Goal: Task Accomplishment & Management: Use online tool/utility

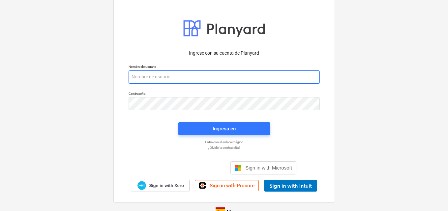
click at [142, 76] on input "email" at bounding box center [224, 77] width 191 height 13
paste input "[EMAIL_ADDRESS][DOMAIN_NAME]"
type input "[EMAIL_ADDRESS][DOMAIN_NAME]"
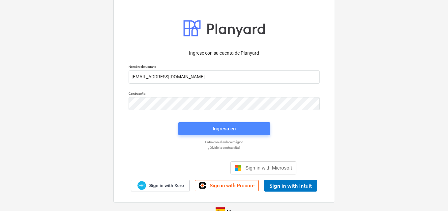
click at [213, 131] on div "Ingresa en" at bounding box center [224, 129] width 23 height 9
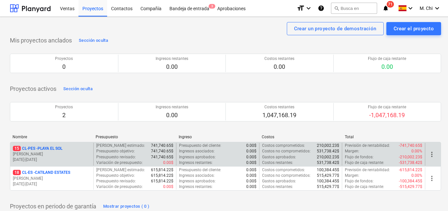
click at [51, 156] on p "[PERSON_NAME]" at bounding box center [52, 155] width 78 height 6
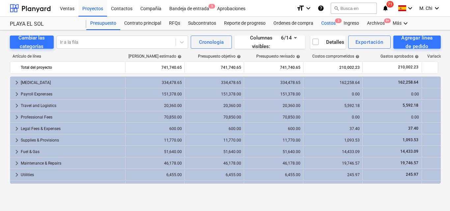
click at [330, 20] on div "Costos 3" at bounding box center [328, 23] width 22 height 13
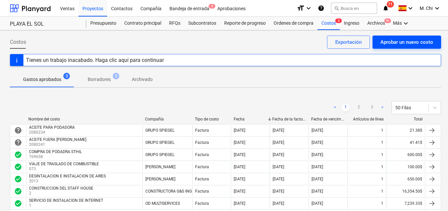
click at [406, 45] on div "Aprobar un nuevo costo" at bounding box center [406, 42] width 53 height 9
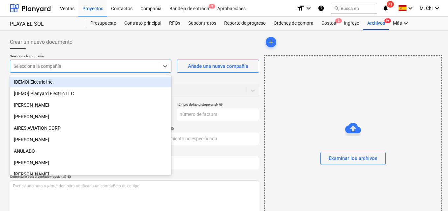
click at [60, 64] on div at bounding box center [85, 66] width 142 height 7
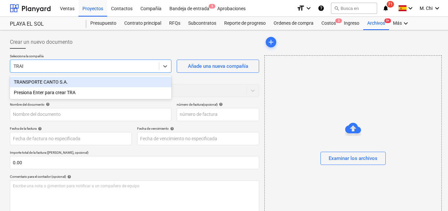
type input "TRANS"
click at [50, 82] on div "TRANSPORTE CANTO S.A." at bounding box center [91, 82] width 162 height 11
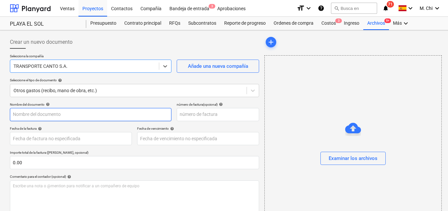
click at [35, 117] on input "text" at bounding box center [91, 114] width 162 height 13
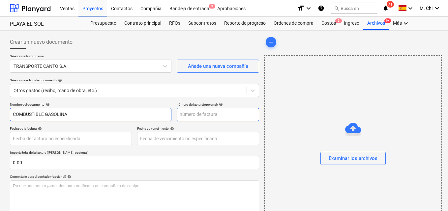
type input "COMBUSTIBLE GASOLINA"
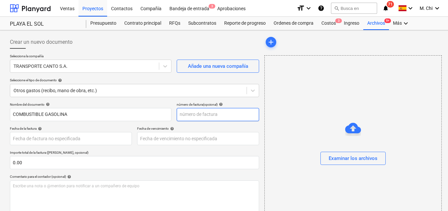
click at [206, 117] on input "text" at bounding box center [218, 114] width 82 height 13
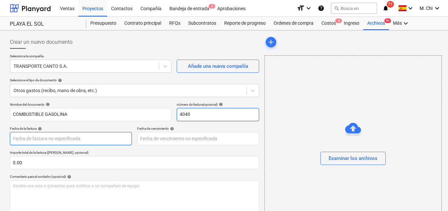
type input "4040"
click at [58, 139] on body "Ventas Proyectos Contactos Compañía Bandeja de entrada 3 Aprobaciones format_si…" at bounding box center [224, 105] width 448 height 211
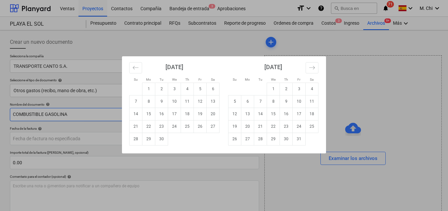
drag, startPoint x: 201, startPoint y: 103, endPoint x: 113, endPoint y: 117, distance: 89.2
click at [201, 103] on td "12" at bounding box center [200, 101] width 13 height 13
type input "[DATE]"
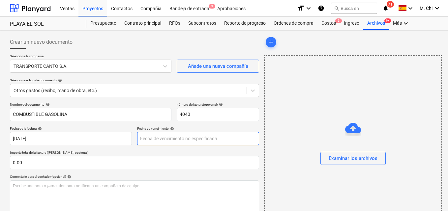
click at [155, 136] on body "Ventas Proyectos Contactos Compañía Bandeja de entrada 3 Aprobaciones format_si…" at bounding box center [224, 105] width 448 height 211
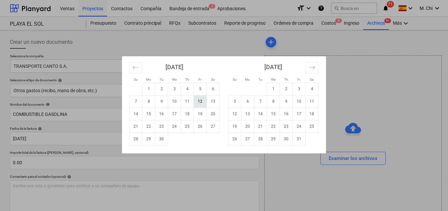
click at [201, 103] on td "12" at bounding box center [200, 101] width 13 height 13
type input "[DATE]"
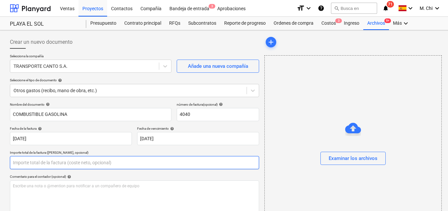
click at [19, 163] on input "text" at bounding box center [134, 162] width 249 height 13
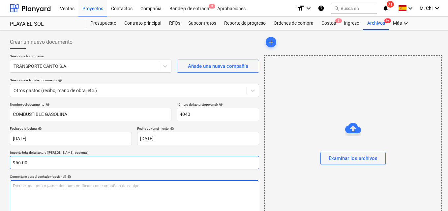
type input "956.00"
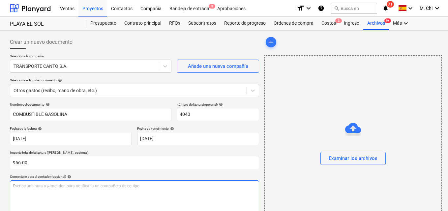
click at [36, 190] on div "Escribe una nota o @mention para notificar a un compañero de equipo ﻿" at bounding box center [134, 200] width 249 height 39
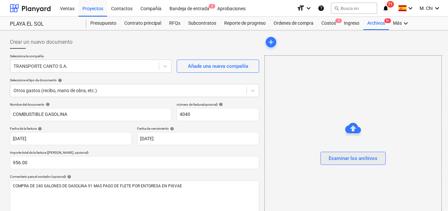
click at [358, 160] on div "Examinar los archivos" at bounding box center [353, 158] width 49 height 9
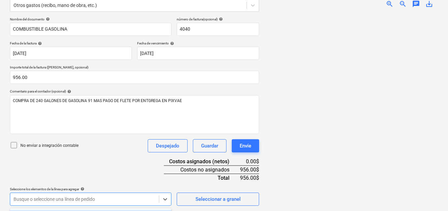
scroll to position [183, 0]
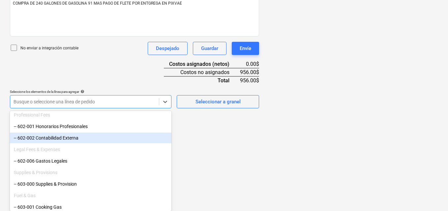
scroll to position [264, 0]
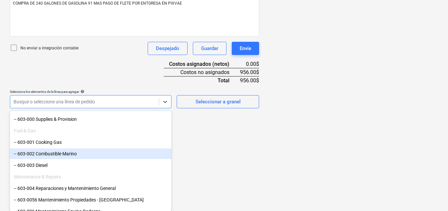
click at [53, 156] on div "-- 603-002 Combustible Marino" at bounding box center [91, 154] width 162 height 11
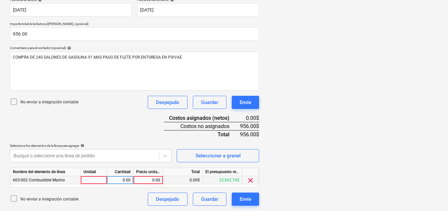
click at [87, 180] on div at bounding box center [94, 180] width 26 height 8
type input "1"
click at [115, 177] on div "0.00" at bounding box center [120, 180] width 21 height 8
type input "1"
click at [149, 179] on div "0.00" at bounding box center [148, 180] width 24 height 8
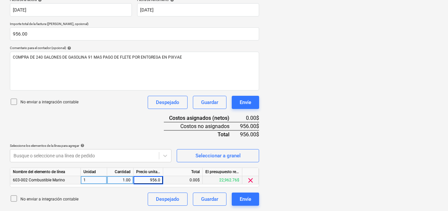
type input "956.00"
click at [328, 186] on div "FACTURA COMBUS...jpg clear add sort zoom_in zoom_out chat 0 save_alt" at bounding box center [353, 56] width 182 height 305
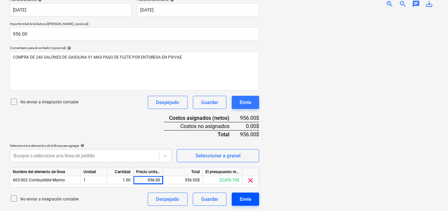
click at [248, 198] on div "Envíe" at bounding box center [246, 199] width 12 height 9
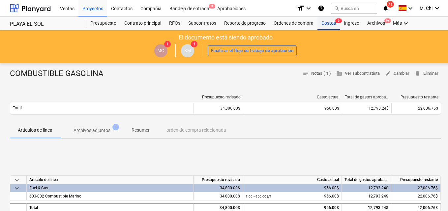
click at [330, 23] on div "Costos 3" at bounding box center [328, 23] width 22 height 13
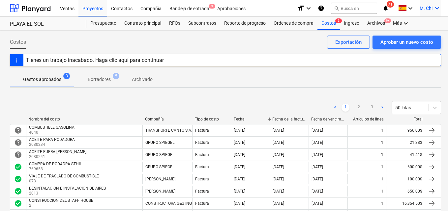
click at [437, 10] on icon "keyboard_arrow_down" at bounding box center [437, 8] width 8 height 8
click at [424, 36] on div "Desconecta." at bounding box center [421, 36] width 40 height 11
